Goal: Information Seeking & Learning: Learn about a topic

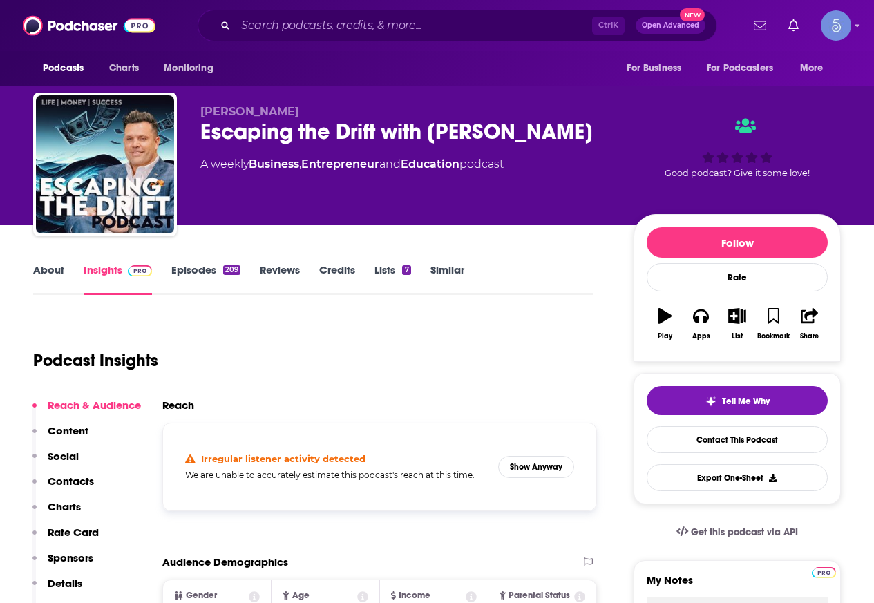
click at [395, 10] on div "Ctrl K Open Advanced New" at bounding box center [458, 26] width 520 height 32
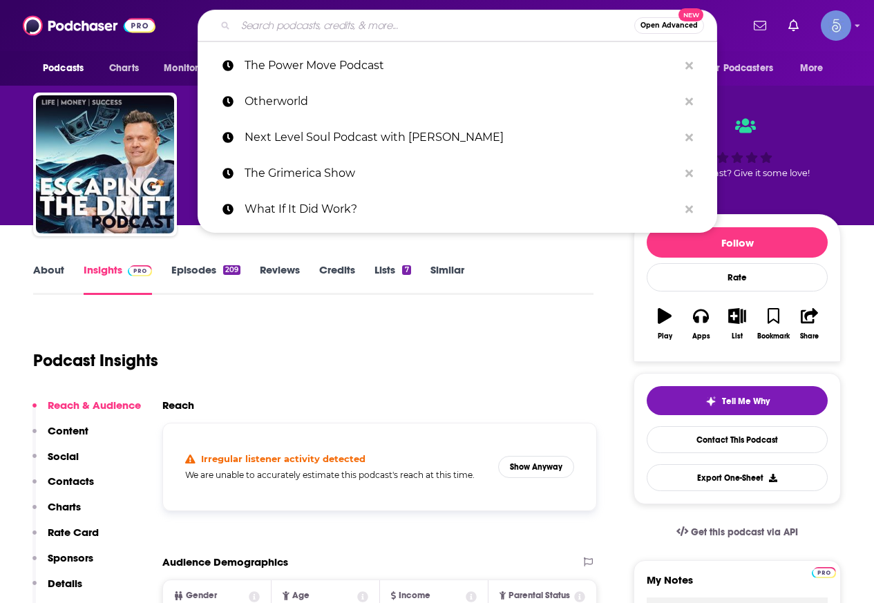
click at [373, 32] on input "Search podcasts, credits, & more..." at bounding box center [435, 26] width 399 height 22
paste input "American Alchemy"
type input "American Alchemy"
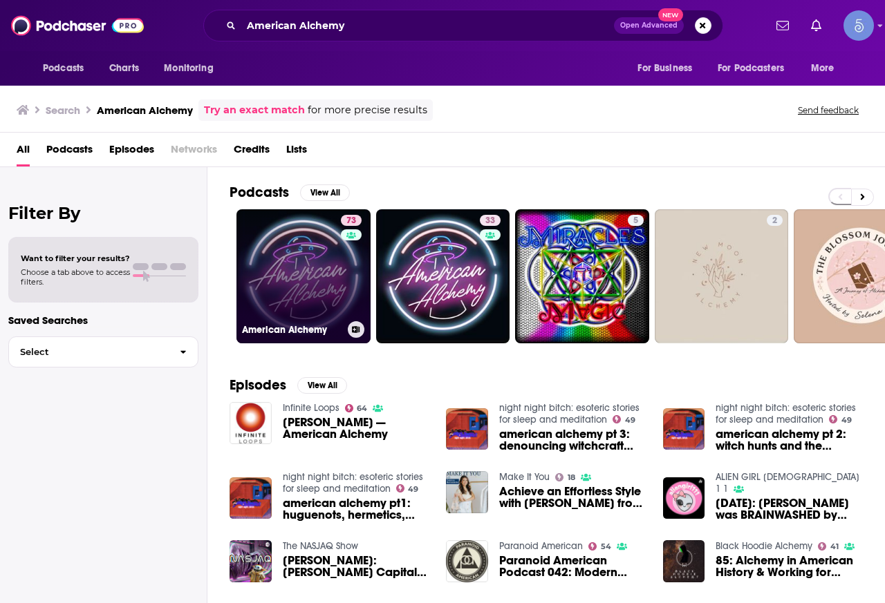
click at [288, 254] on link "73 American Alchemy" at bounding box center [303, 276] width 134 height 134
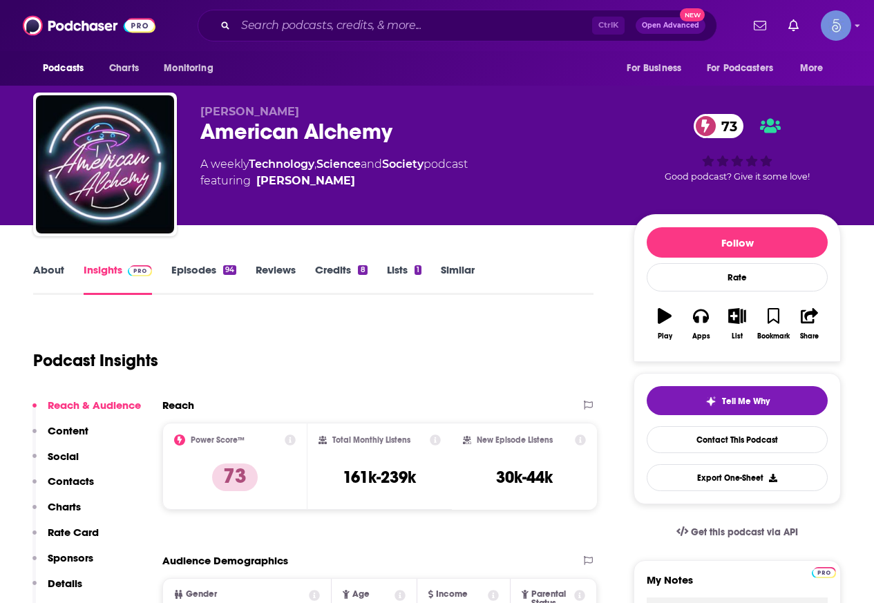
click at [44, 272] on link "About" at bounding box center [48, 279] width 31 height 32
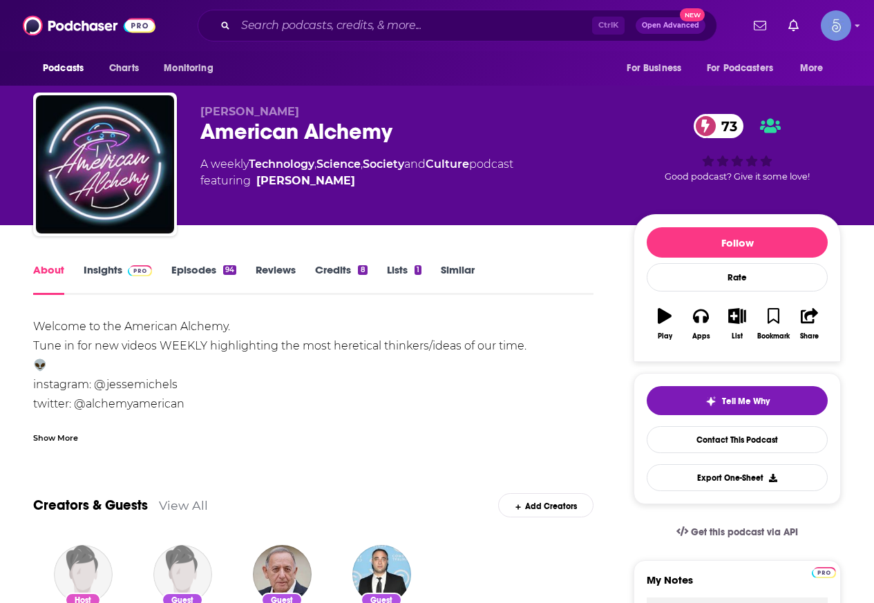
click at [58, 432] on div "Show More" at bounding box center [55, 437] width 45 height 13
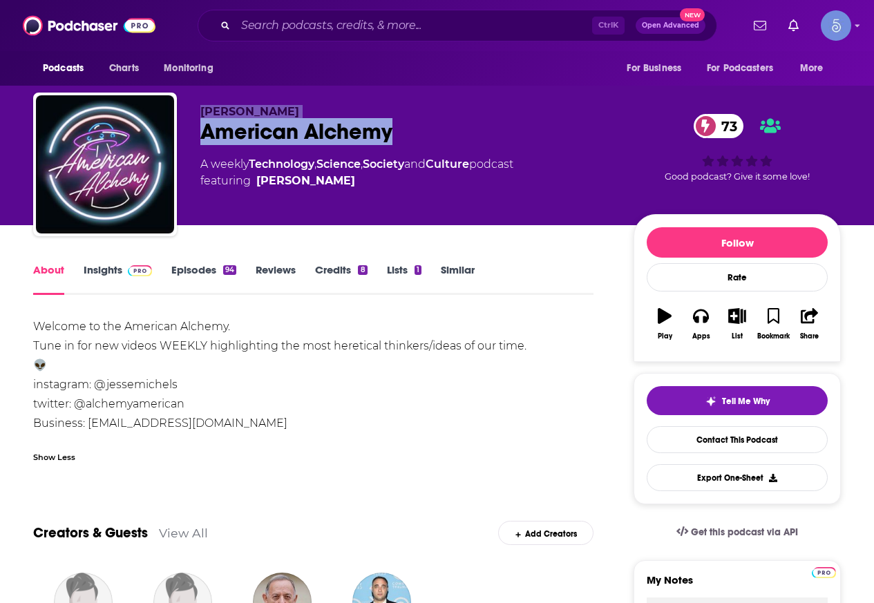
drag, startPoint x: 405, startPoint y: 127, endPoint x: 196, endPoint y: 94, distance: 211.4
click at [196, 94] on div "[PERSON_NAME] American Alchemy 73 A weekly Technology , Science , Society and C…" at bounding box center [437, 167] width 808 height 149
copy div "[PERSON_NAME] American Alchemy"
click at [130, 270] on img at bounding box center [140, 270] width 24 height 11
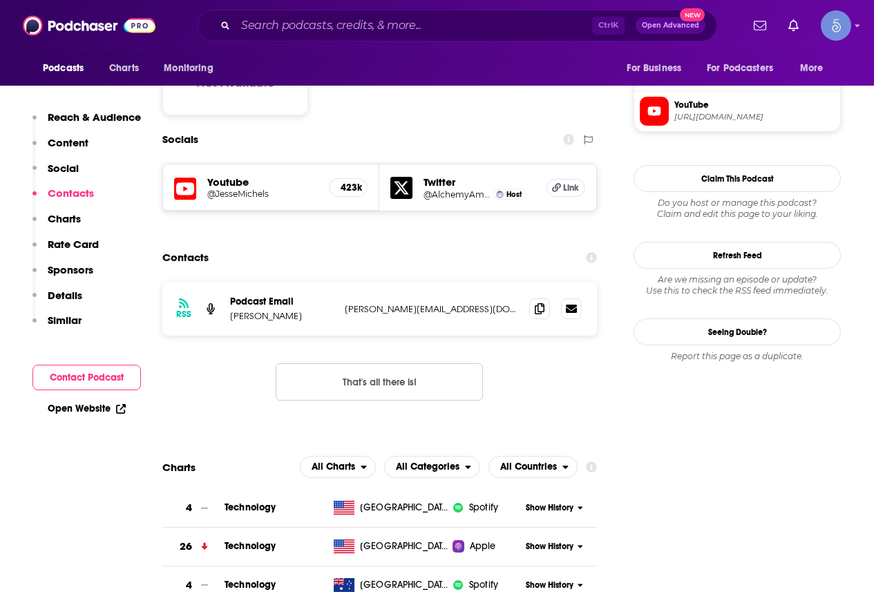
scroll to position [1175, 0]
